Goal: Understand process/instructions: Learn how to perform a task or action

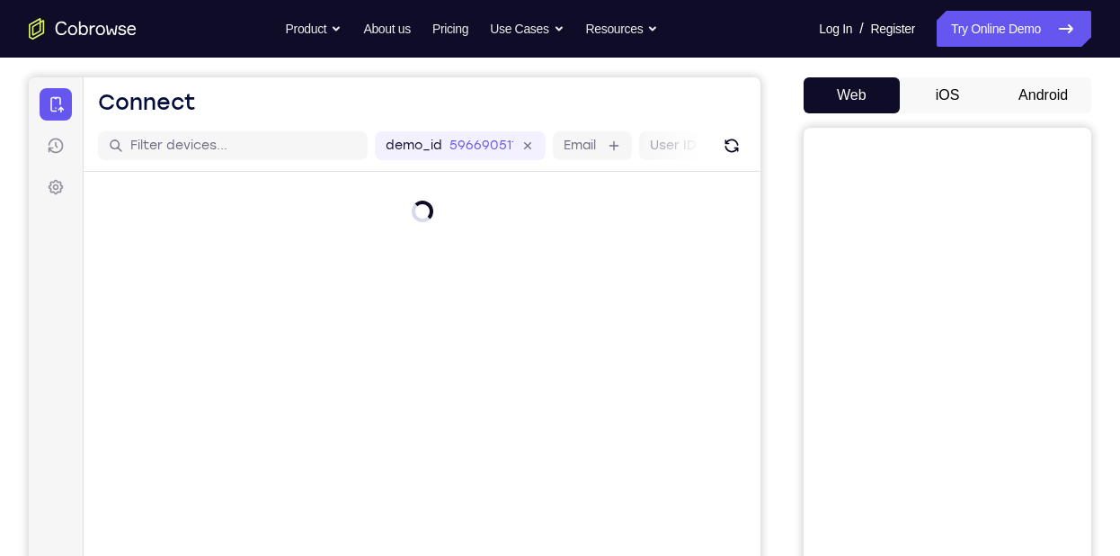
click at [1027, 84] on button "Android" at bounding box center [1043, 95] width 96 height 36
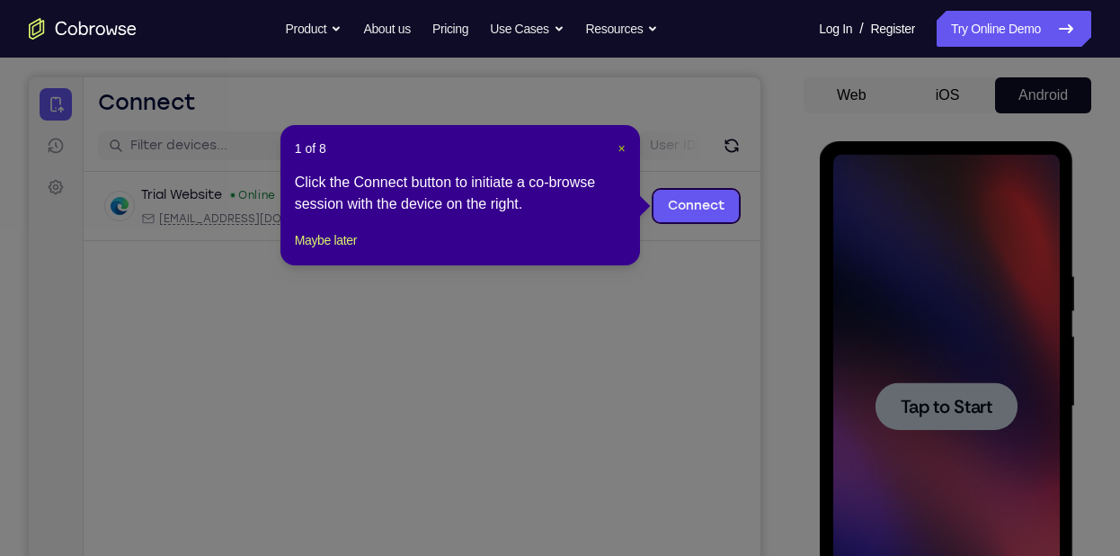
click at [618, 154] on span "×" at bounding box center [621, 148] width 7 height 14
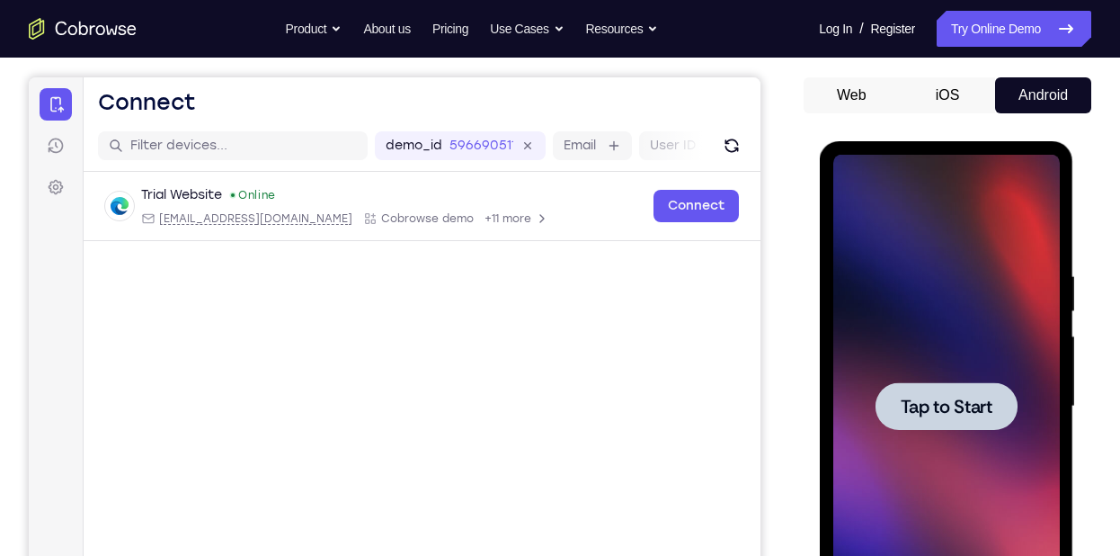
drag, startPoint x: 921, startPoint y: 260, endPoint x: 963, endPoint y: 269, distance: 43.2
click at [963, 269] on div at bounding box center [945, 406] width 227 height 503
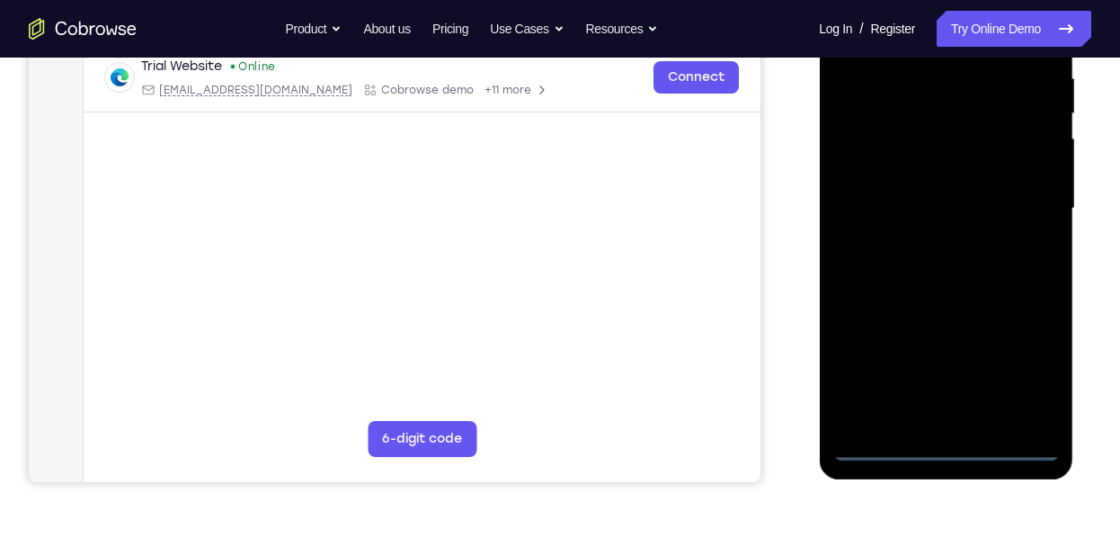
scroll to position [355, 0]
click at [951, 445] on div at bounding box center [945, 207] width 227 height 503
click at [1021, 372] on div at bounding box center [945, 207] width 227 height 503
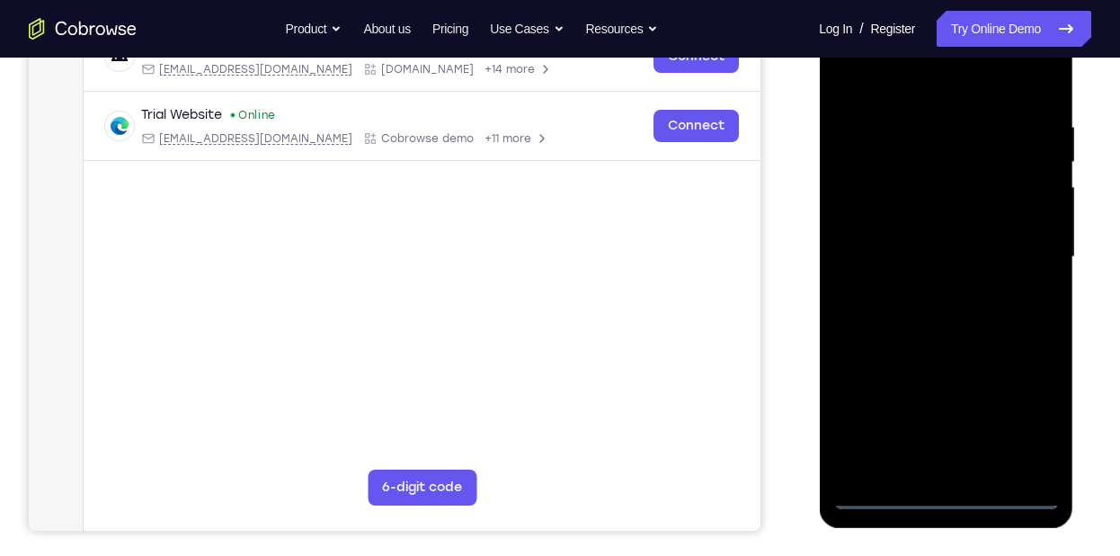
scroll to position [303, 0]
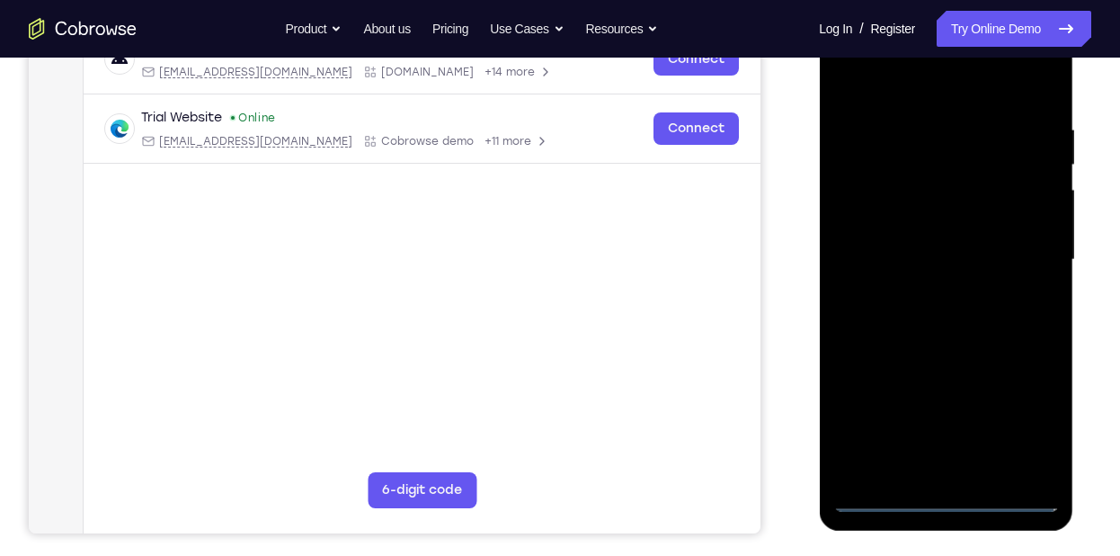
click at [929, 70] on div at bounding box center [945, 259] width 227 height 503
click at [1018, 271] on div at bounding box center [945, 259] width 227 height 503
click at [949, 414] on div at bounding box center [945, 259] width 227 height 503
click at [929, 289] on div at bounding box center [945, 259] width 227 height 503
click at [958, 245] on div at bounding box center [945, 259] width 227 height 503
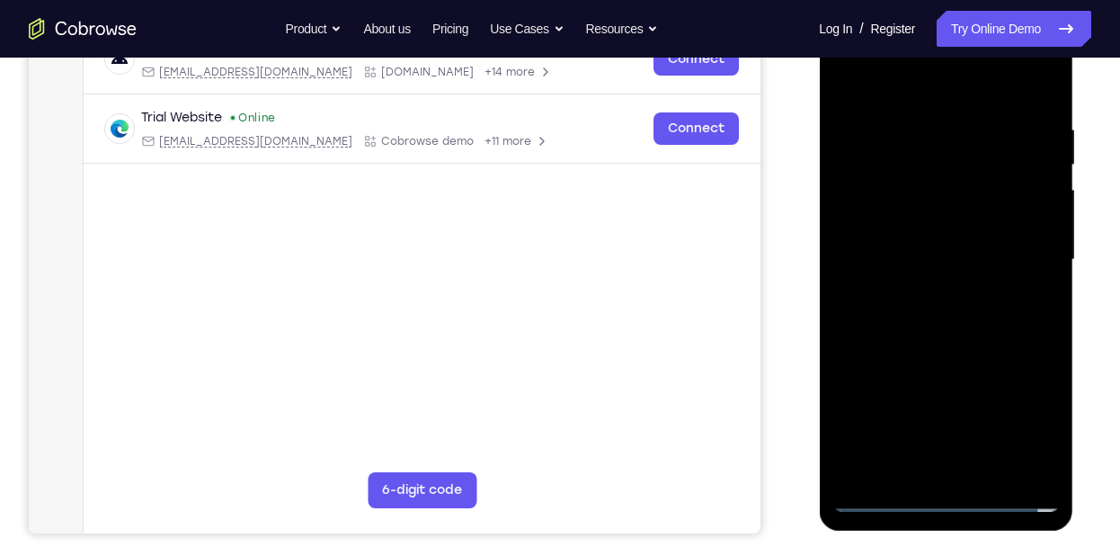
click at [958, 227] on div at bounding box center [945, 259] width 227 height 503
click at [969, 252] on div at bounding box center [945, 259] width 227 height 503
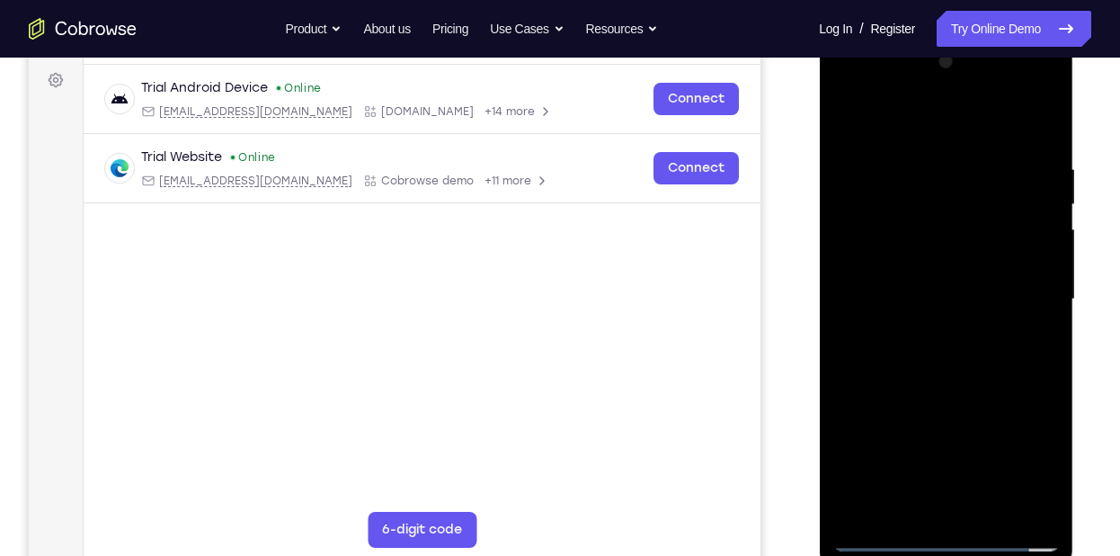
scroll to position [262, 0]
click at [1003, 362] on div at bounding box center [945, 300] width 227 height 503
drag, startPoint x: 989, startPoint y: 356, endPoint x: 1027, endPoint y: 397, distance: 56.6
drag, startPoint x: 1027, startPoint y: 397, endPoint x: 1011, endPoint y: 464, distance: 68.5
click at [1011, 464] on div at bounding box center [945, 300] width 227 height 503
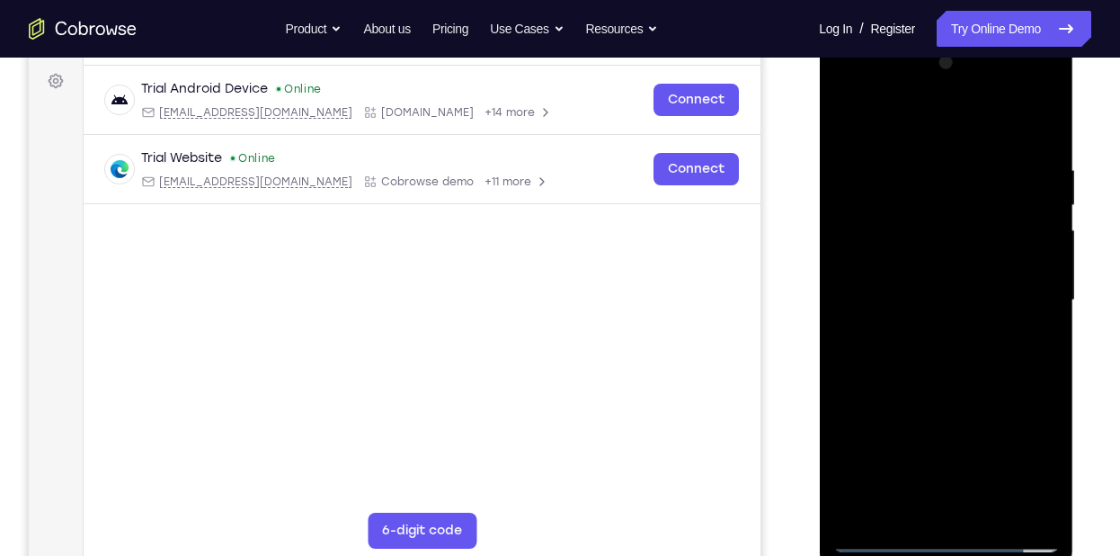
click at [979, 356] on div at bounding box center [945, 300] width 227 height 503
click at [1002, 376] on div at bounding box center [945, 300] width 227 height 503
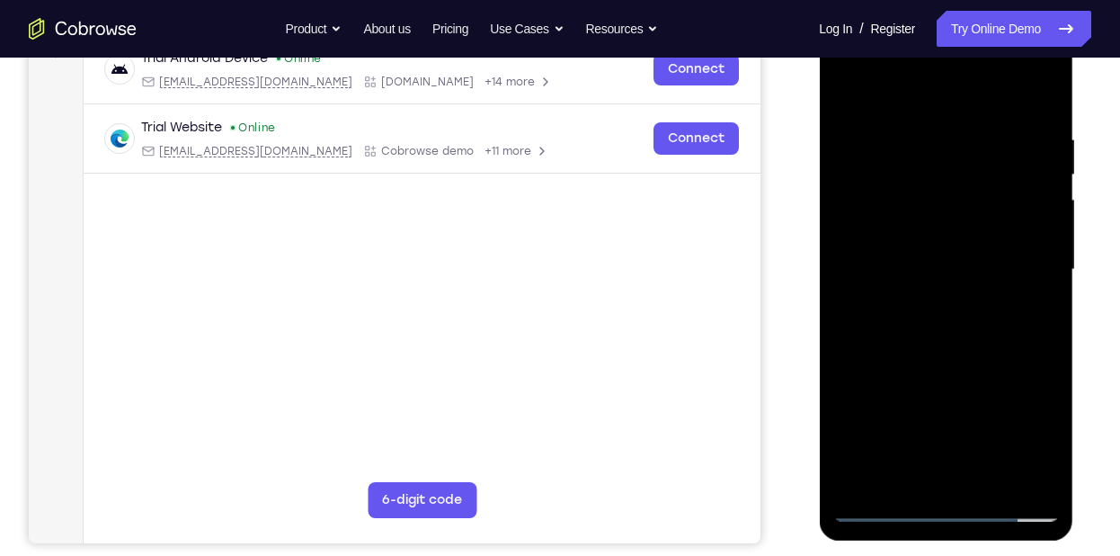
scroll to position [294, 0]
click at [1045, 453] on div at bounding box center [945, 268] width 227 height 503
click at [1045, 89] on div at bounding box center [945, 268] width 227 height 503
click at [849, 91] on div at bounding box center [945, 268] width 227 height 503
click at [911, 118] on div at bounding box center [945, 268] width 227 height 503
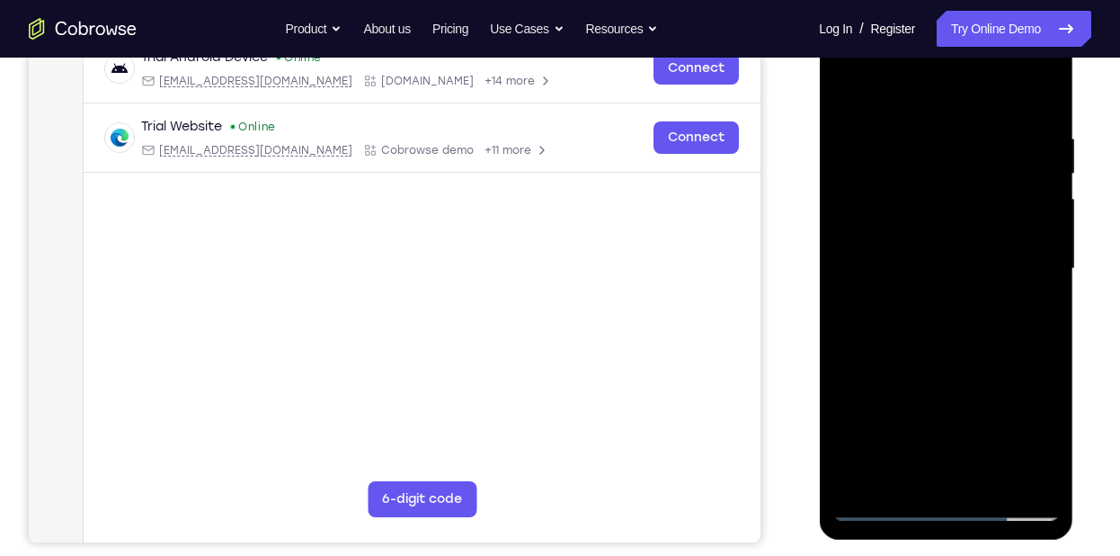
click at [1044, 249] on div at bounding box center [945, 268] width 227 height 503
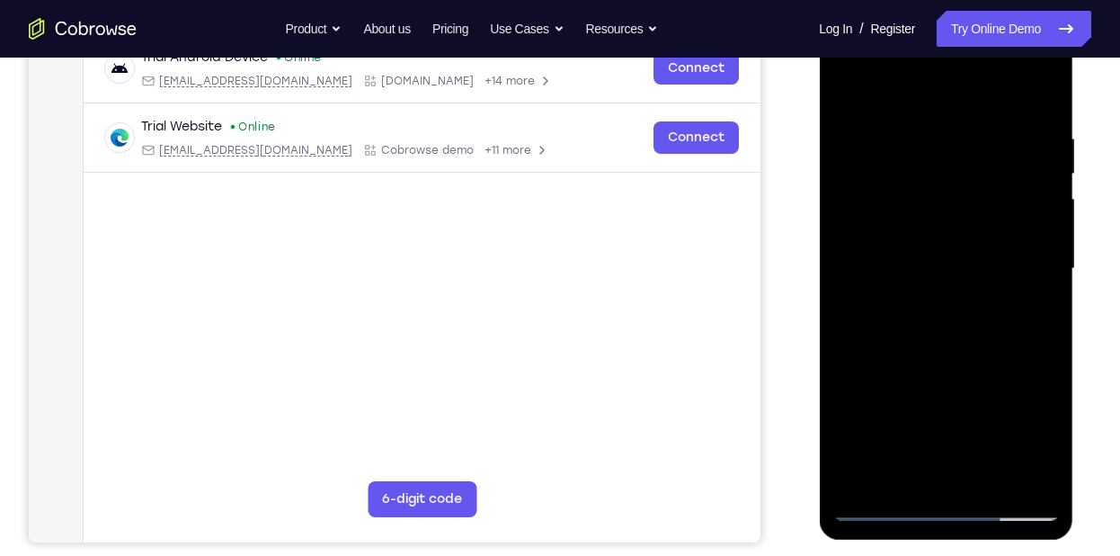
click at [1044, 249] on div at bounding box center [945, 268] width 227 height 503
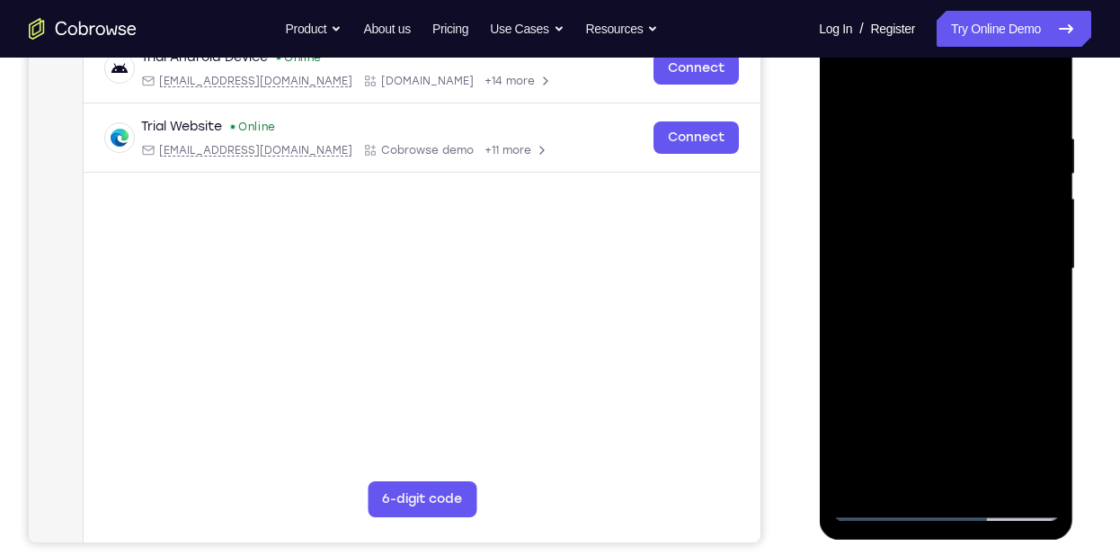
click at [1032, 262] on div at bounding box center [945, 268] width 227 height 503
click at [1029, 262] on div at bounding box center [945, 268] width 227 height 503
click at [1028, 262] on div at bounding box center [945, 268] width 227 height 503
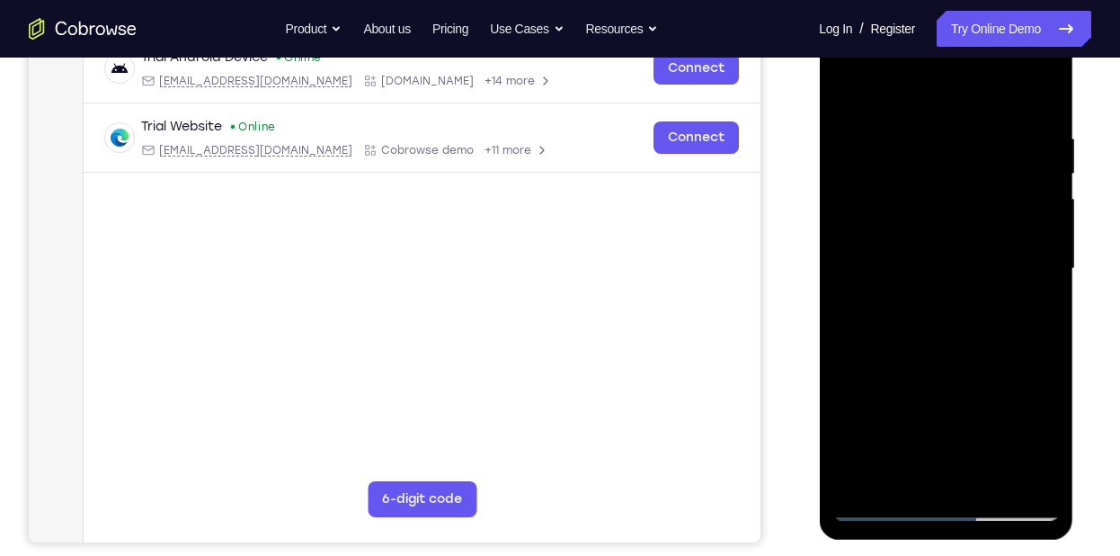
click at [1035, 257] on div at bounding box center [945, 268] width 227 height 503
click at [1022, 214] on div at bounding box center [945, 268] width 227 height 503
click at [1018, 214] on div at bounding box center [945, 268] width 227 height 503
click at [1057, 202] on div at bounding box center [945, 268] width 227 height 503
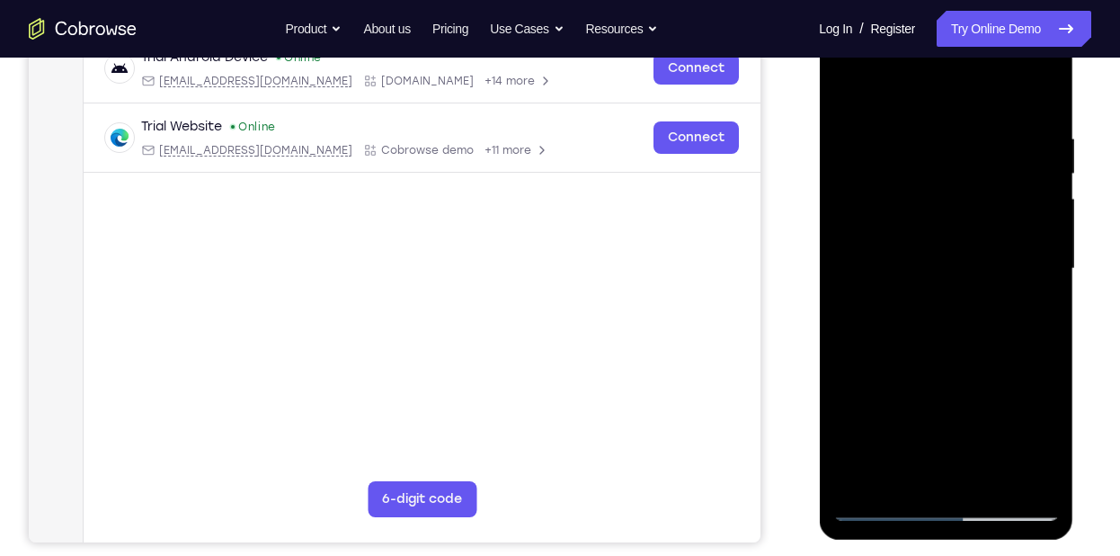
click at [1036, 147] on div at bounding box center [945, 268] width 227 height 503
drag, startPoint x: 224, startPoint y: 94, endPoint x: 1107, endPoint y: 89, distance: 883.7
click at [1107, 89] on div "Your Support Agent Your Customer Web iOS Android Next Steps We’d be happy to gi…" at bounding box center [560, 357] width 1120 height 1186
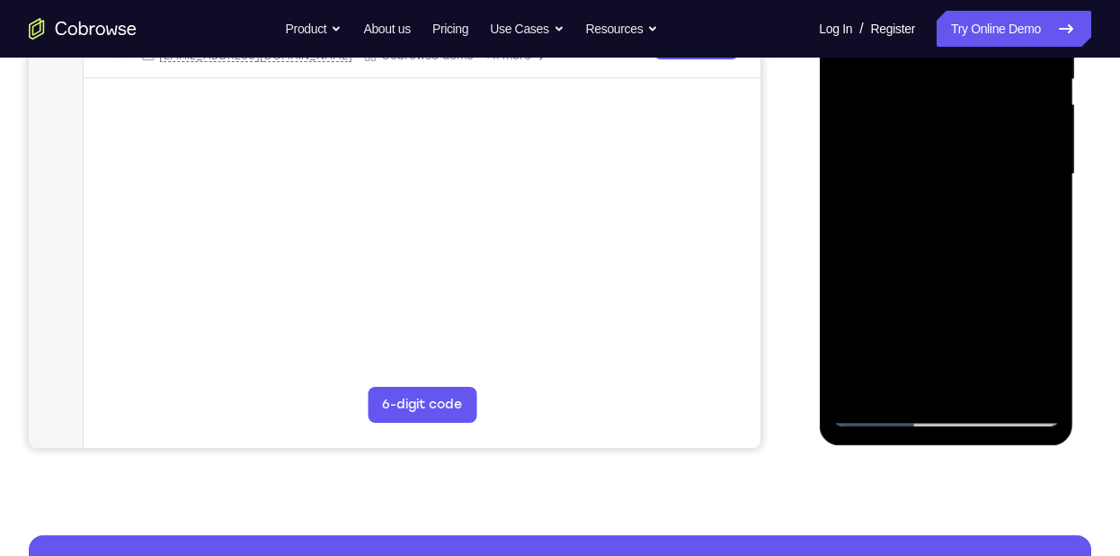
scroll to position [387, 0]
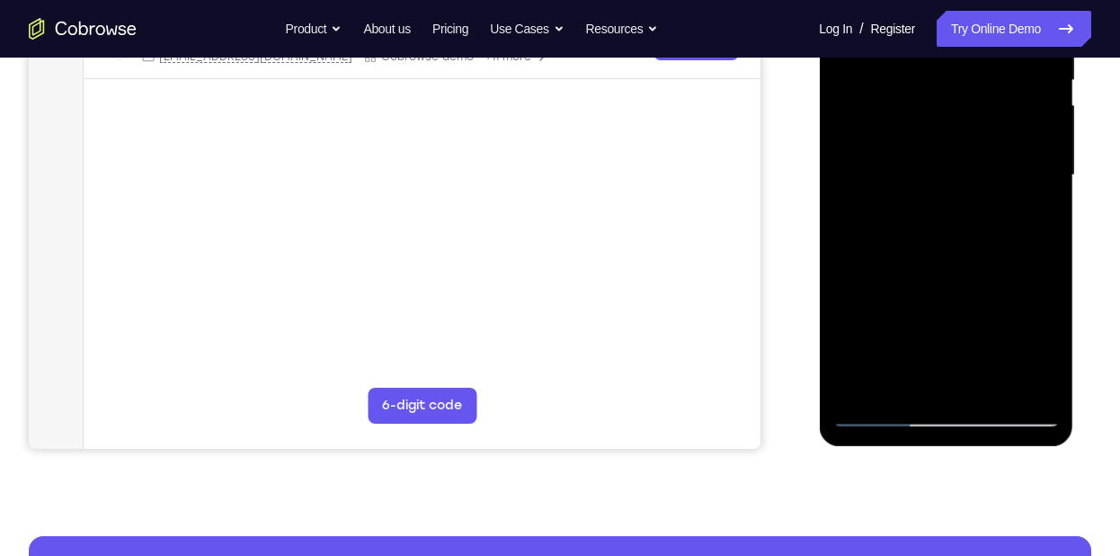
click at [1049, 249] on div at bounding box center [945, 175] width 227 height 503
click at [847, 250] on div at bounding box center [945, 175] width 227 height 503
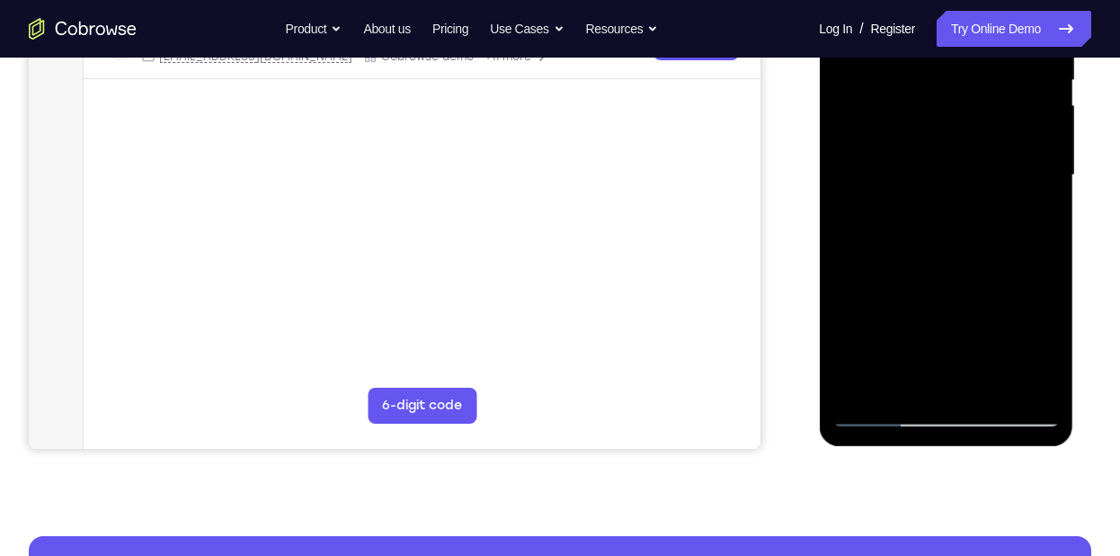
click at [963, 291] on div at bounding box center [945, 175] width 227 height 503
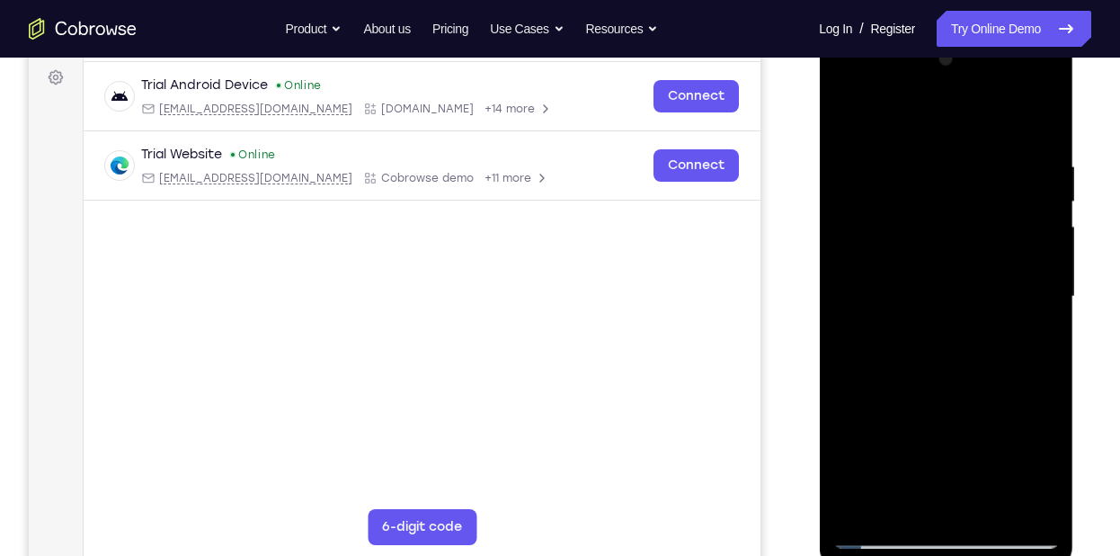
scroll to position [262, 0]
